Goal: Information Seeking & Learning: Learn about a topic

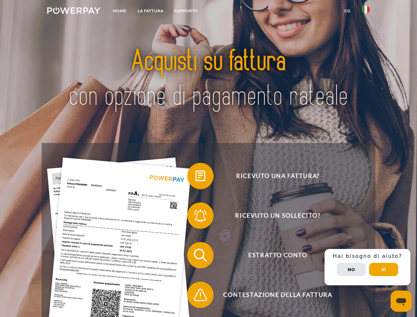
click at [74, 12] on img at bounding box center [73, 10] width 53 height 7
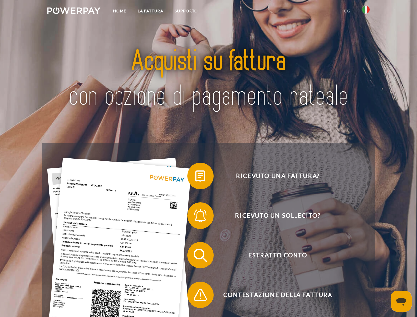
click at [366, 12] on img at bounding box center [366, 10] width 8 height 8
click at [347, 11] on link "CG" at bounding box center [347, 11] width 17 height 12
click at [195, 177] on span at bounding box center [190, 175] width 33 height 33
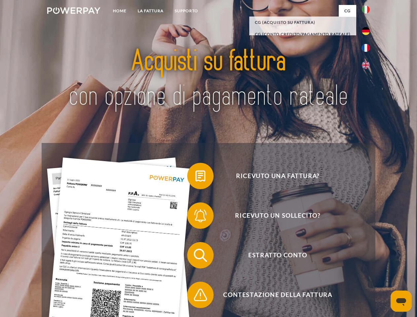
click at [195, 217] on span at bounding box center [190, 215] width 33 height 33
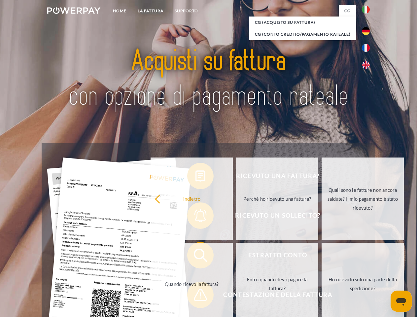
click at [236, 257] on link "Entro quando devo pagare la fattura?" at bounding box center [277, 284] width 82 height 83
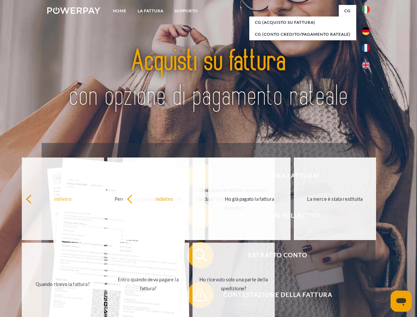
click at [195, 296] on span at bounding box center [190, 294] width 33 height 33
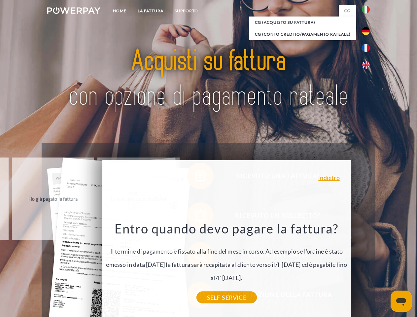
click at [367, 267] on div "Ricevuto una fattura? Ricevuto un sollecito? Estratto conto indietro" at bounding box center [208, 275] width 333 height 264
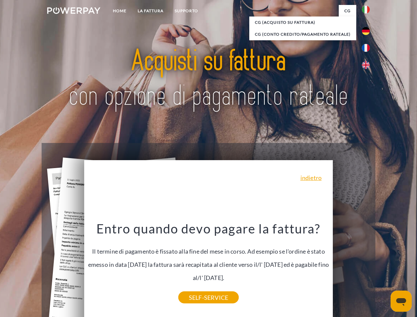
click at [351, 268] on span "Estratto conto" at bounding box center [278, 255] width 162 height 26
click at [384, 269] on header "Home LA FATTURA [GEOGRAPHIC_DATA]" at bounding box center [208, 228] width 417 height 456
